Goal: Check status: Check status

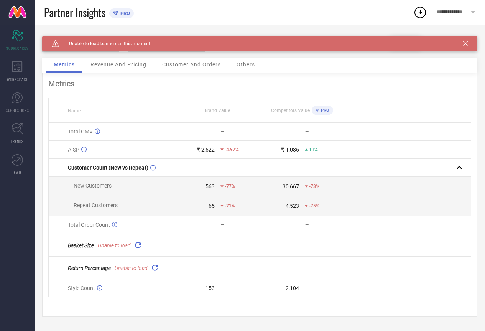
click at [468, 43] on icon at bounding box center [466, 43] width 5 height 5
